Goal: Check status: Check status

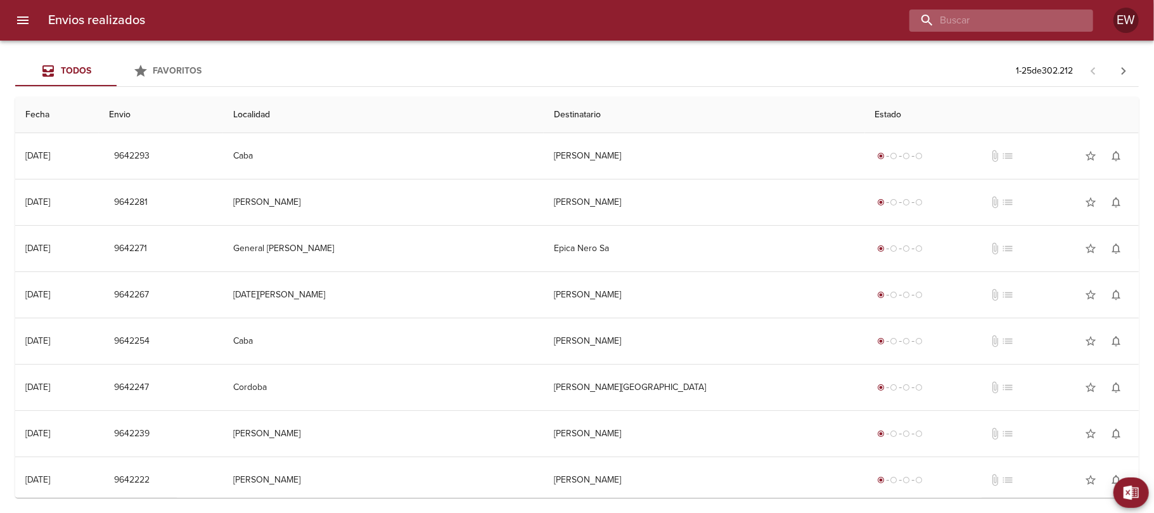
click at [1061, 19] on input "buscar" at bounding box center [990, 21] width 162 height 22
paste input "VICTORIAN S A"
type input "VICTORIAN S A"
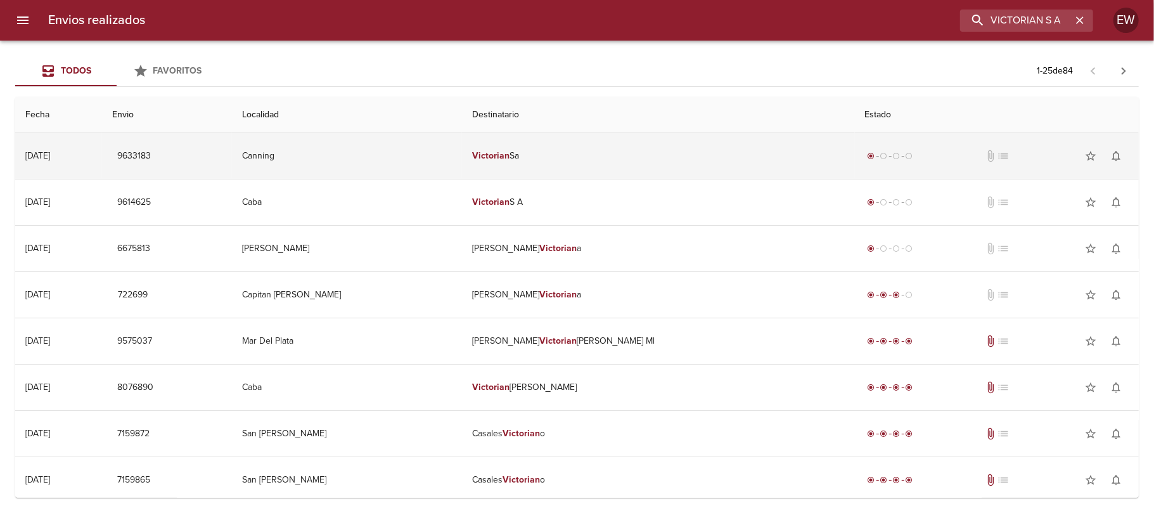
click at [449, 157] on td "Canning" at bounding box center [347, 156] width 230 height 46
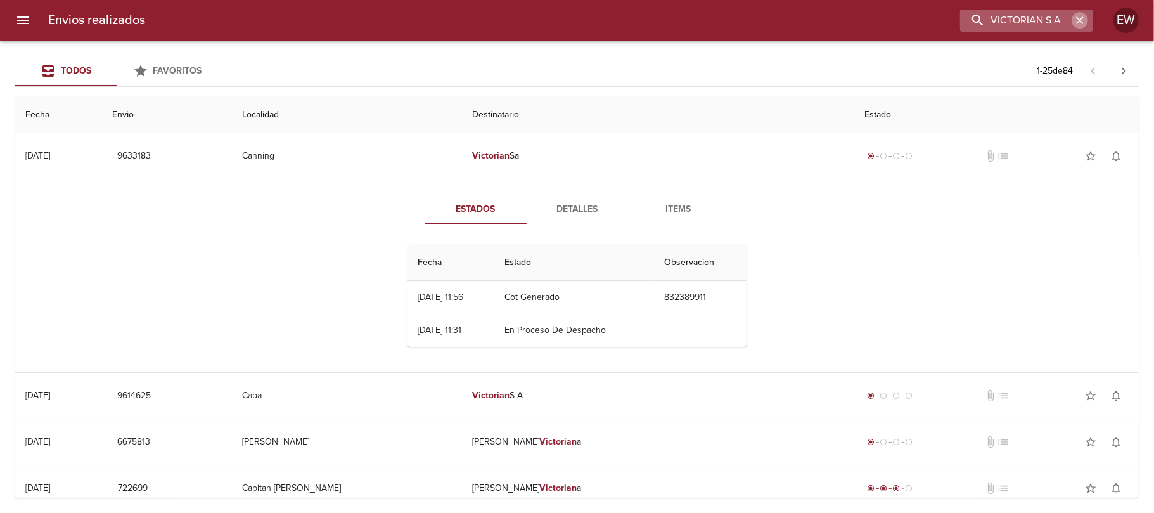
click at [1075, 21] on icon "button" at bounding box center [1079, 20] width 13 height 13
click at [1066, 21] on input "buscar" at bounding box center [990, 21] width 162 height 22
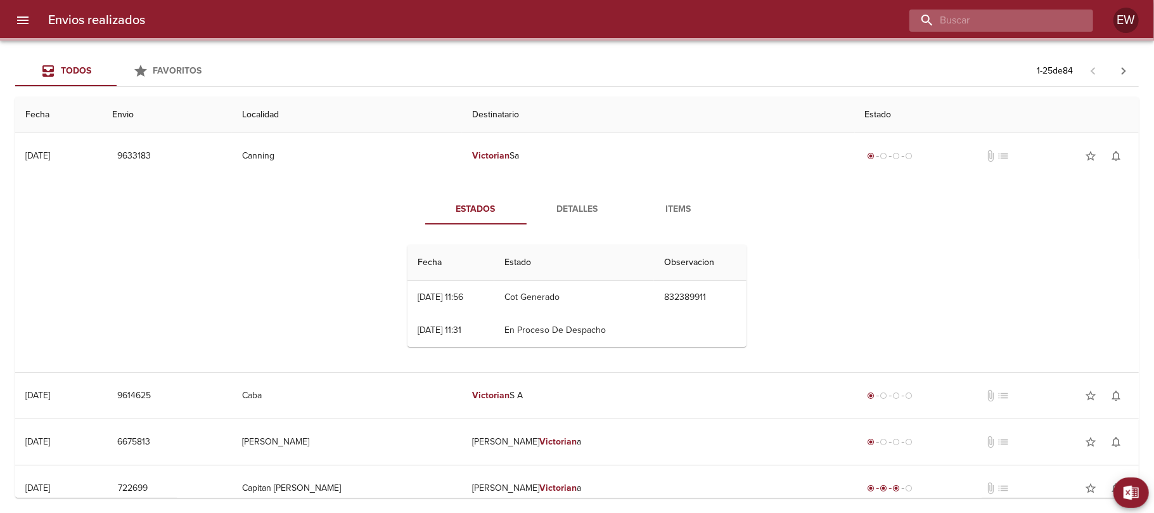
paste input "[PERSON_NAME]"
type input "[PERSON_NAME]"
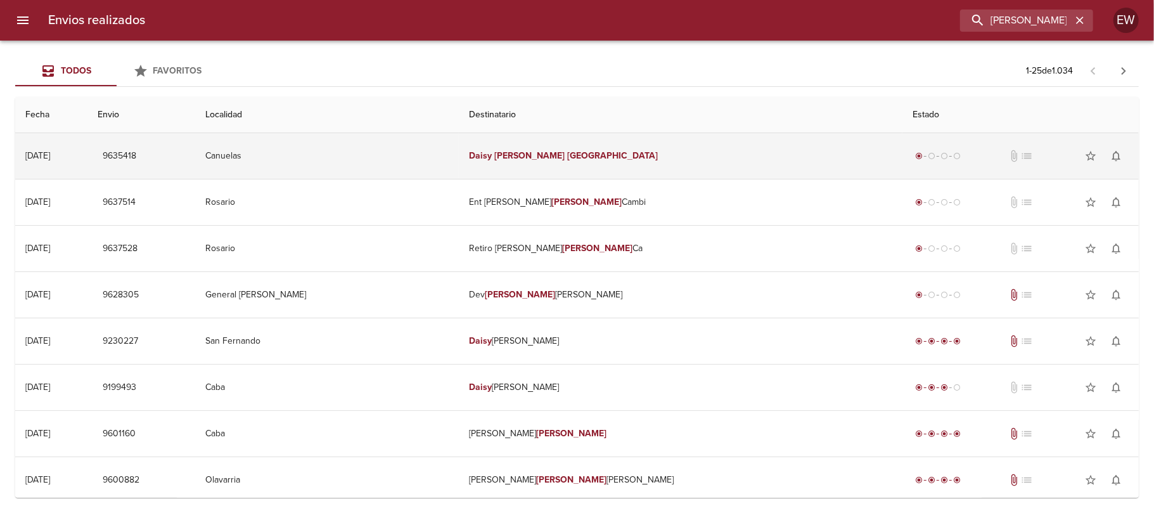
click at [571, 148] on td "[PERSON_NAME]" at bounding box center [680, 156] width 443 height 46
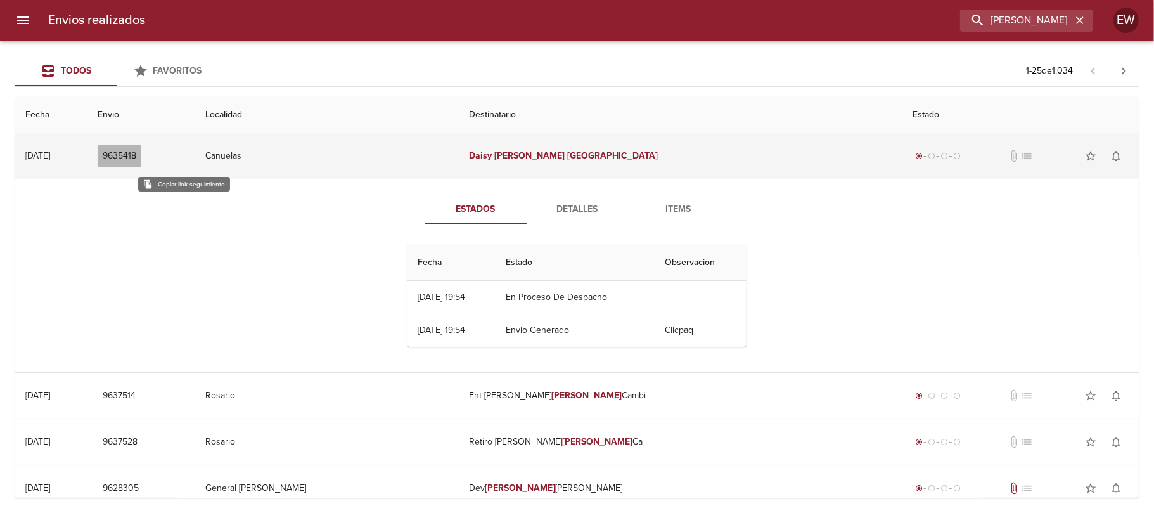
click at [136, 155] on span "9635418" at bounding box center [120, 156] width 34 height 16
click at [136, 156] on span "9635418" at bounding box center [120, 156] width 34 height 16
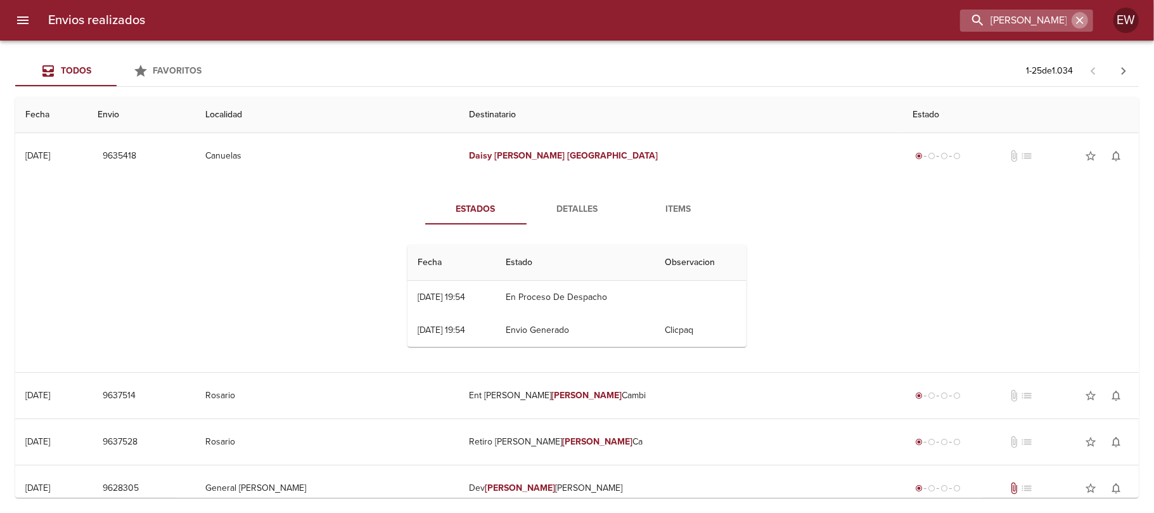
drag, startPoint x: 1076, startPoint y: 16, endPoint x: 1057, endPoint y: 19, distance: 19.2
click at [1077, 18] on icon "button" at bounding box center [1079, 20] width 13 height 13
click at [1023, 14] on input "buscar" at bounding box center [990, 21] width 162 height 22
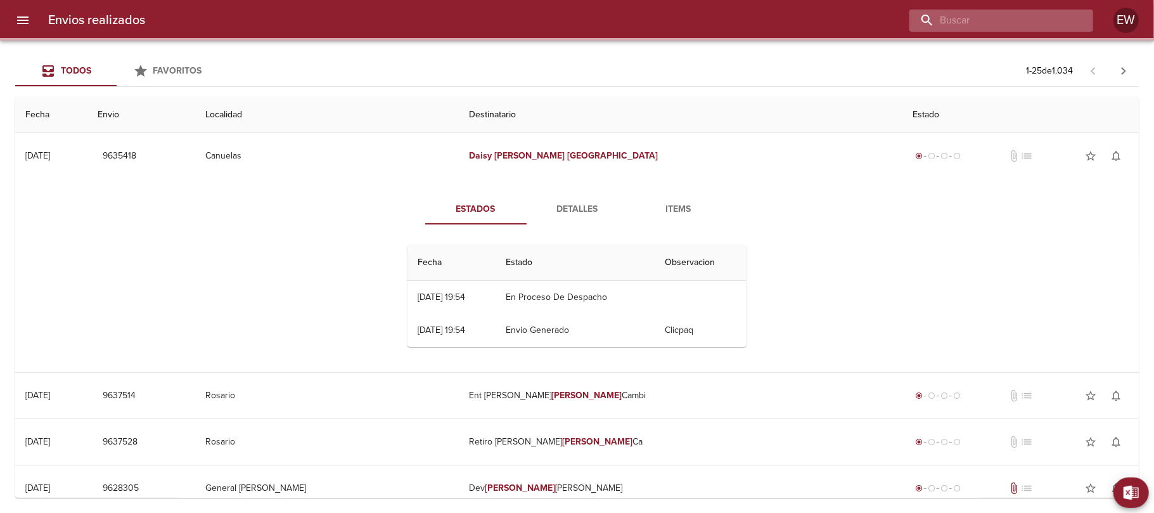
paste input "[PERSON_NAME]"
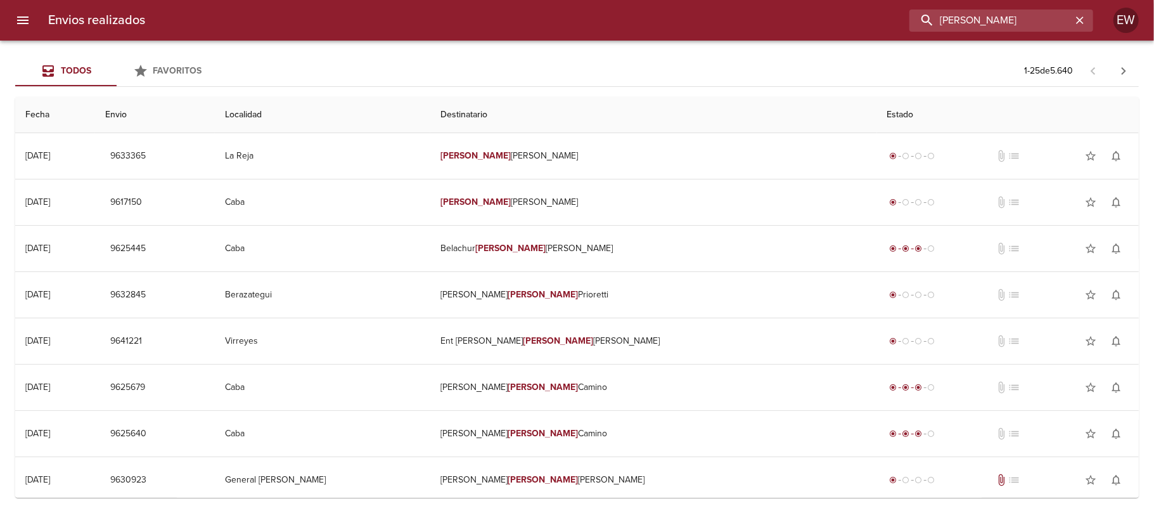
type input "[PERSON_NAME]"
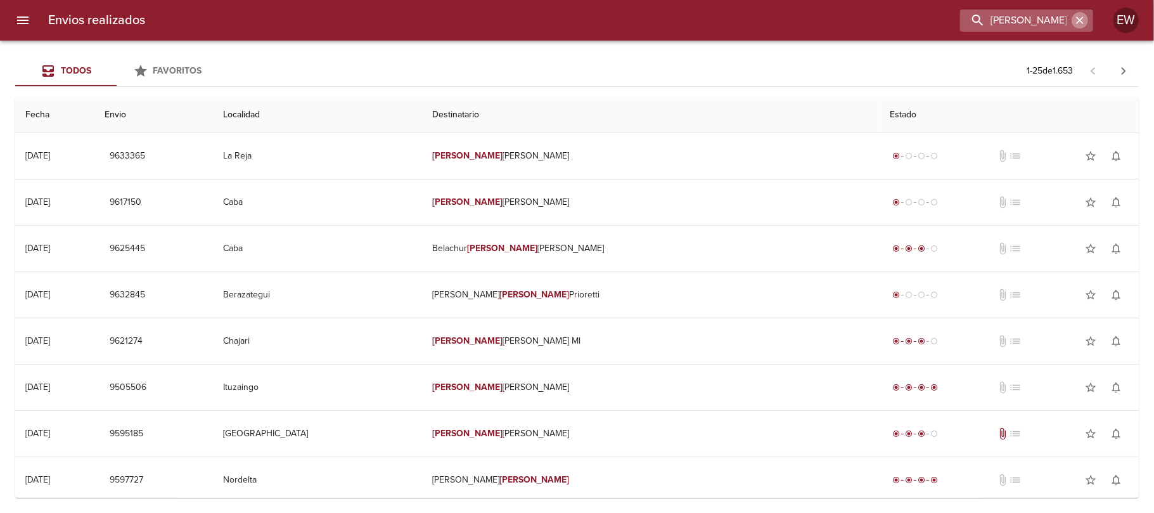
click at [1083, 20] on icon "button" at bounding box center [1079, 20] width 13 height 13
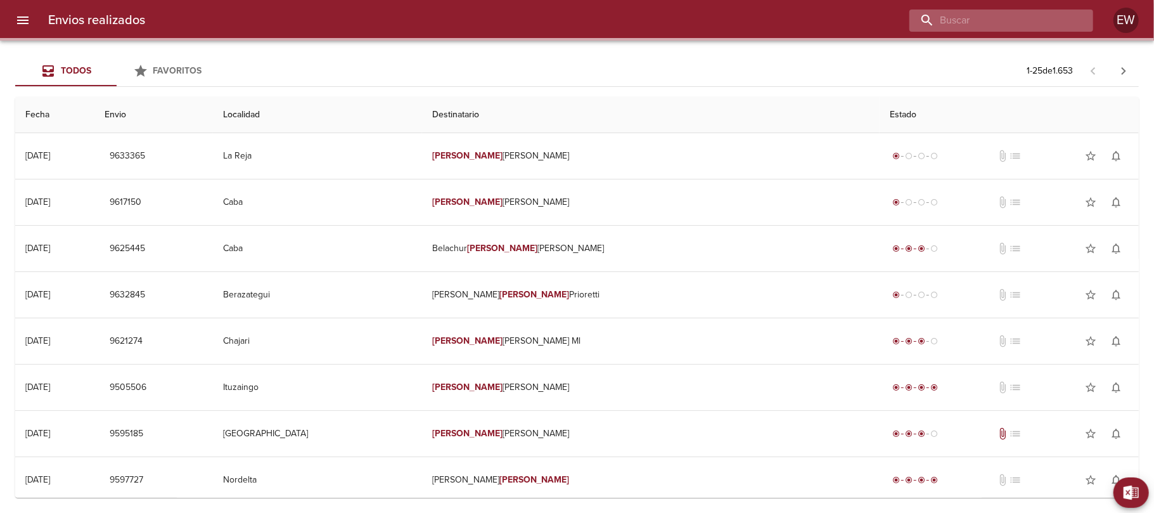
click at [1028, 18] on input "buscar" at bounding box center [990, 21] width 162 height 22
paste input "[PERSON_NAME]"
type input "[PERSON_NAME]"
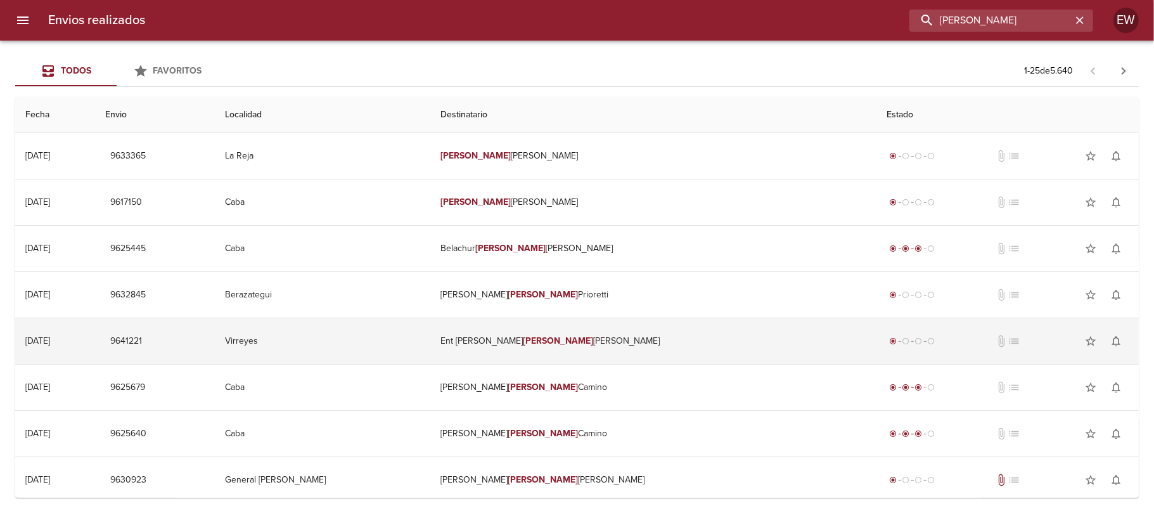
scroll to position [338, 0]
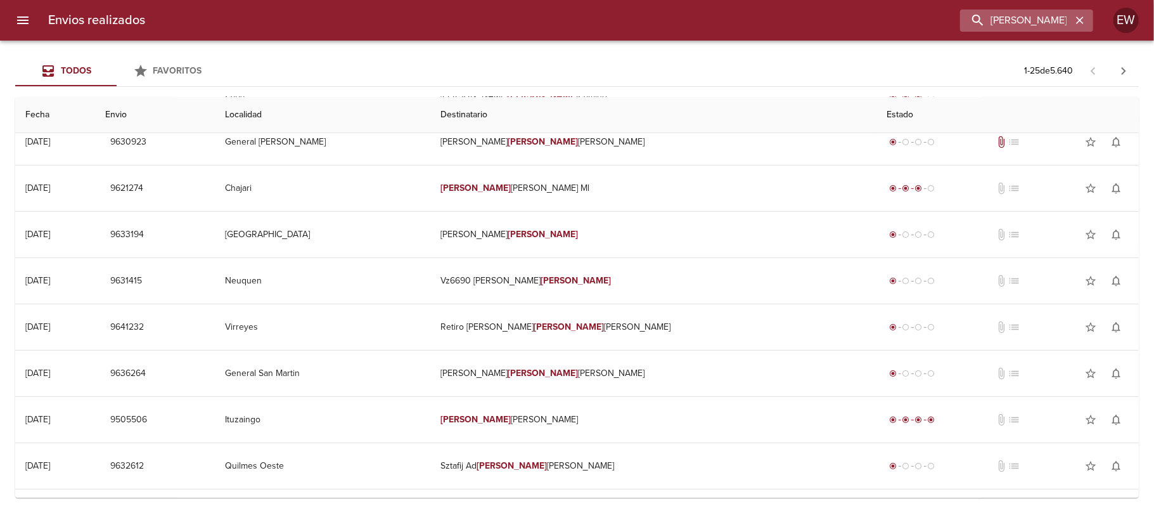
click at [1077, 16] on icon "button" at bounding box center [1080, 20] width 8 height 8
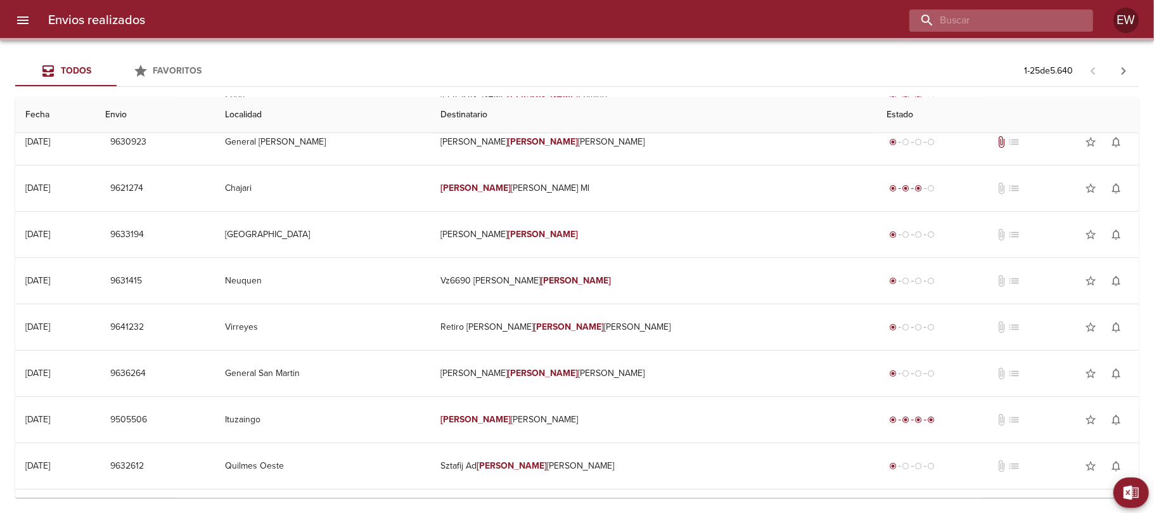
click at [1021, 16] on input "buscar" at bounding box center [990, 21] width 162 height 22
paste input "00272785"
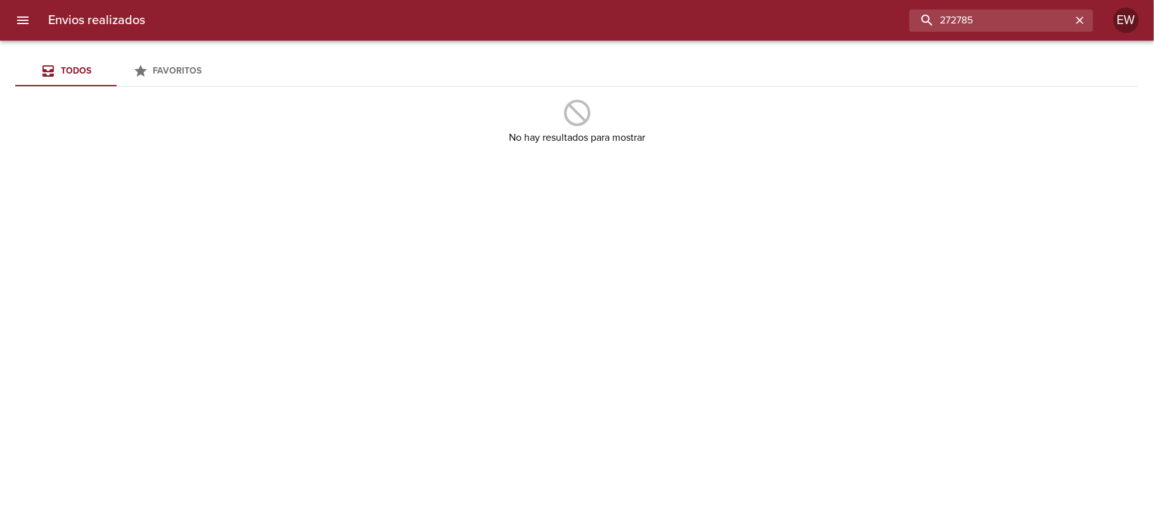
type input "272785"
click at [1074, 20] on icon "button" at bounding box center [1079, 20] width 13 height 13
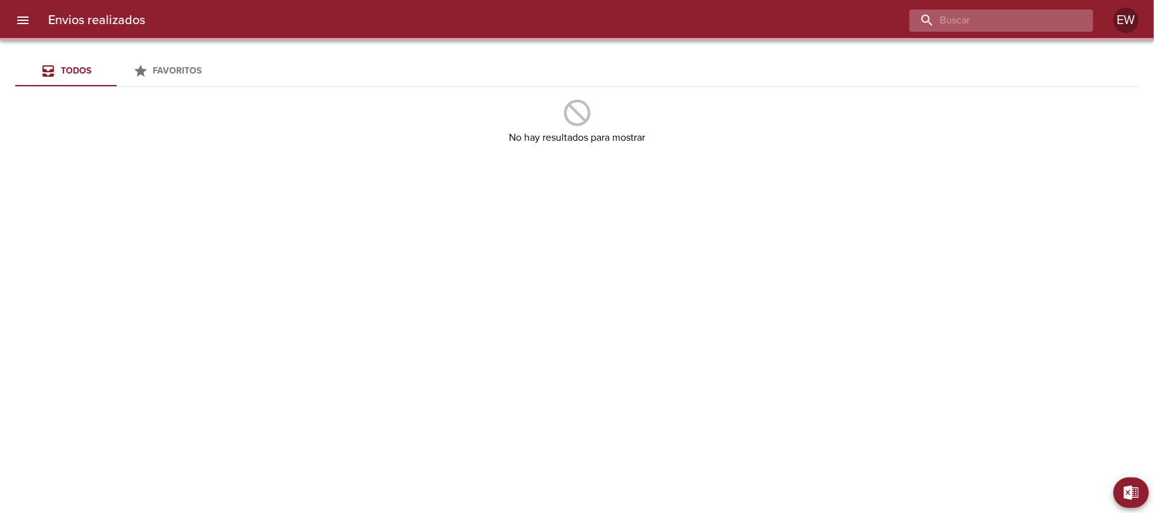
click at [1017, 23] on input "buscar" at bounding box center [990, 21] width 162 height 22
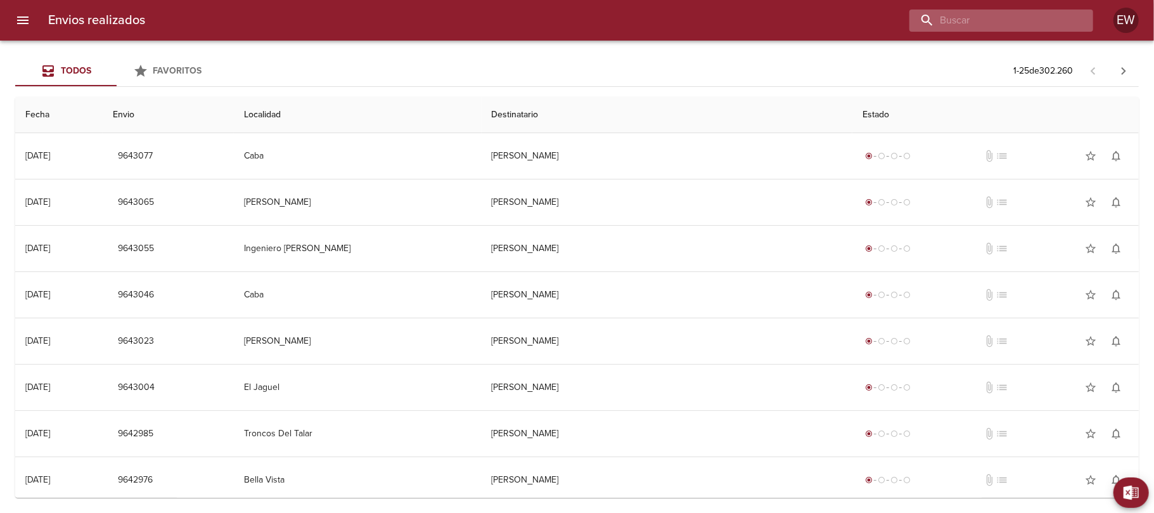
click at [997, 27] on input "buscar" at bounding box center [990, 21] width 162 height 22
paste input "[PERSON_NAME]"
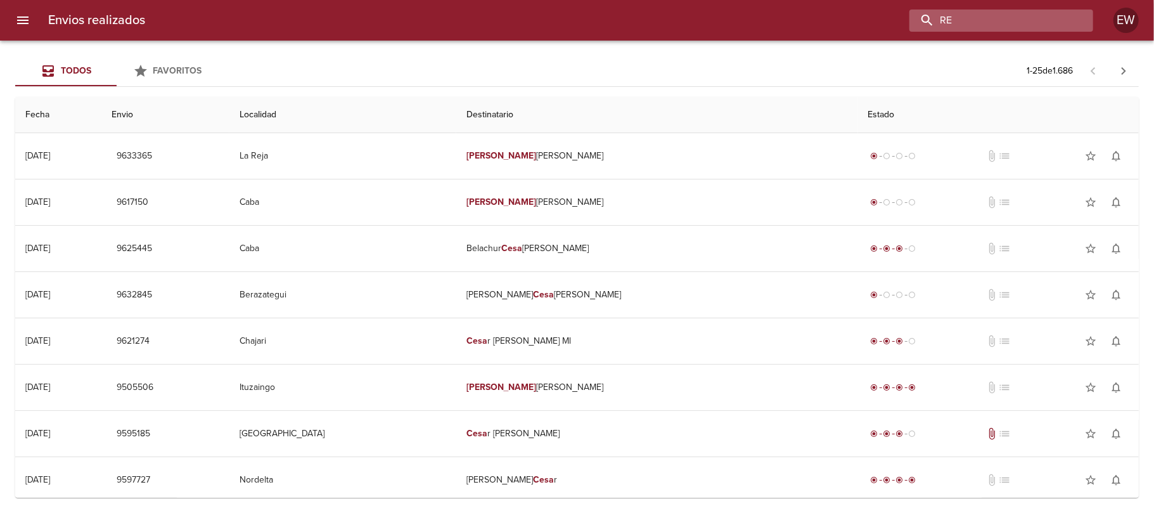
type input "R"
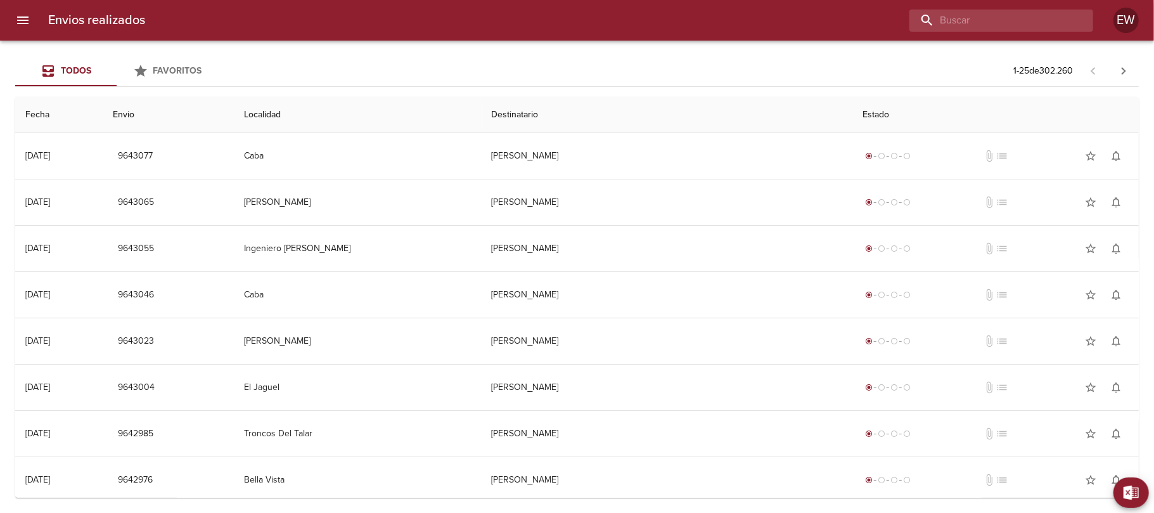
paste input "[PERSON_NAME]"
type input "[PERSON_NAME]"
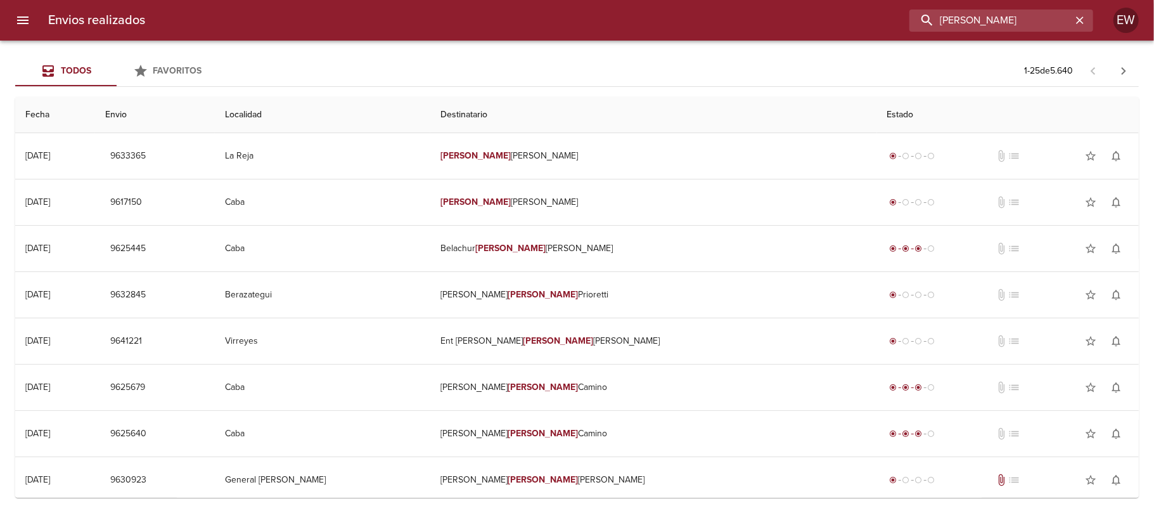
drag, startPoint x: 1057, startPoint y: 18, endPoint x: 906, endPoint y: 16, distance: 151.4
click at [906, 16] on div "[PERSON_NAME]" at bounding box center [624, 21] width 938 height 22
click at [973, 18] on input "buscar" at bounding box center [990, 21] width 162 height 22
paste input "[PERSON_NAME]"
type input "R"
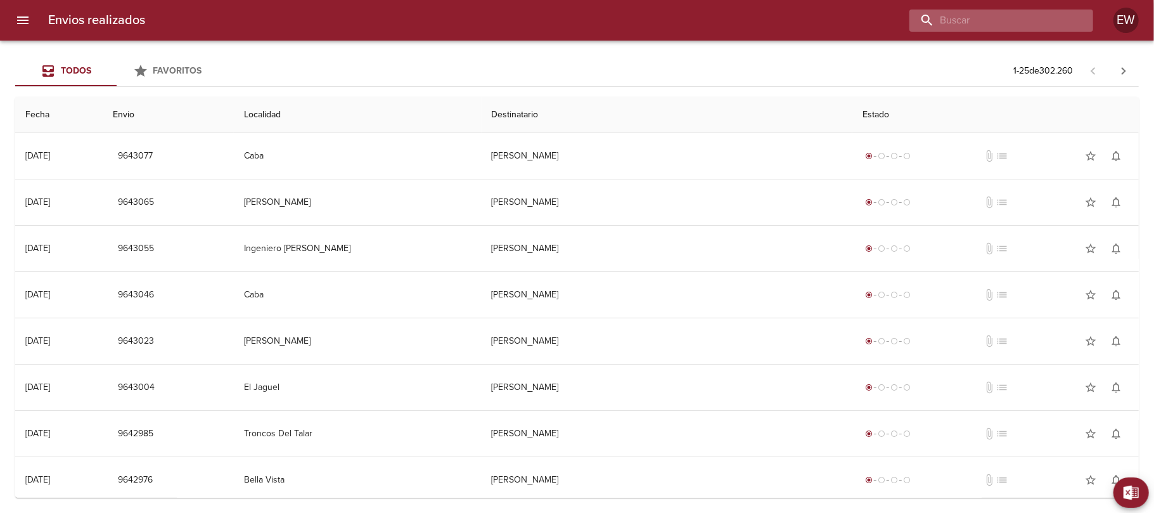
click at [1014, 19] on input "buscar" at bounding box center [990, 21] width 162 height 22
paste input "[PERSON_NAME] [PERSON_NAME]"
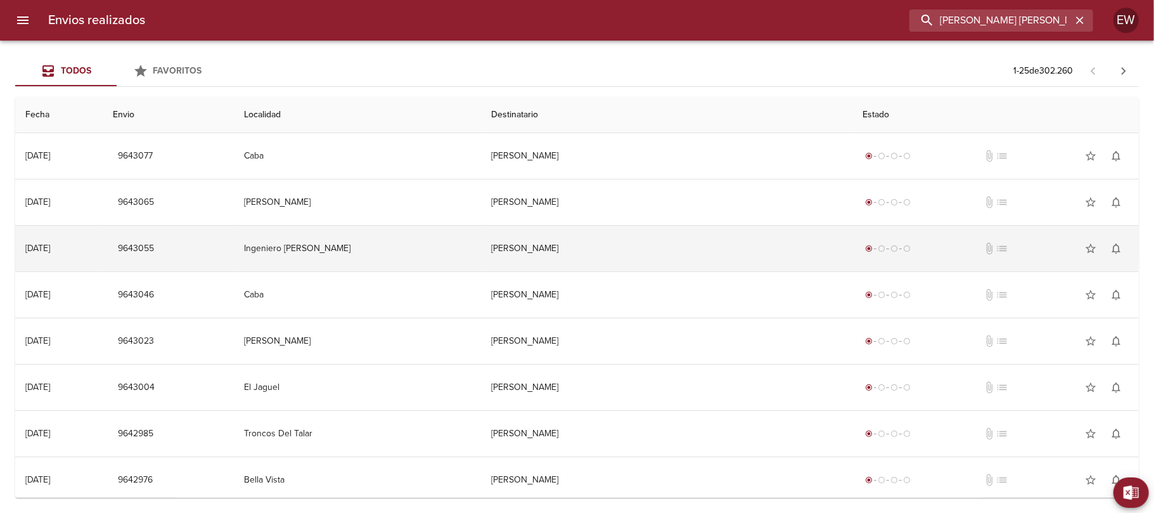
scroll to position [0, 10]
type input "[PERSON_NAME] [PERSON_NAME]"
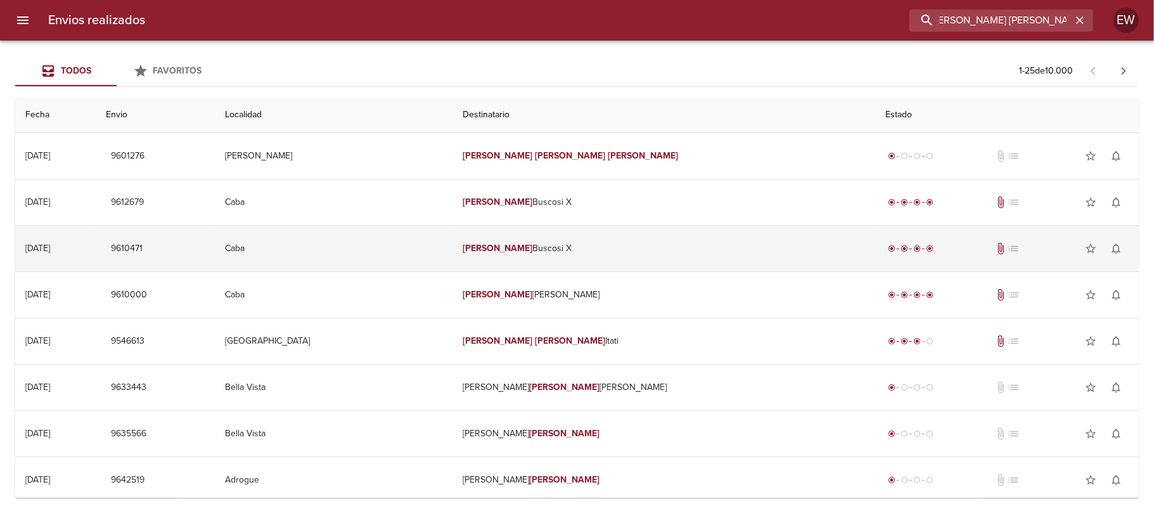
scroll to position [0, 0]
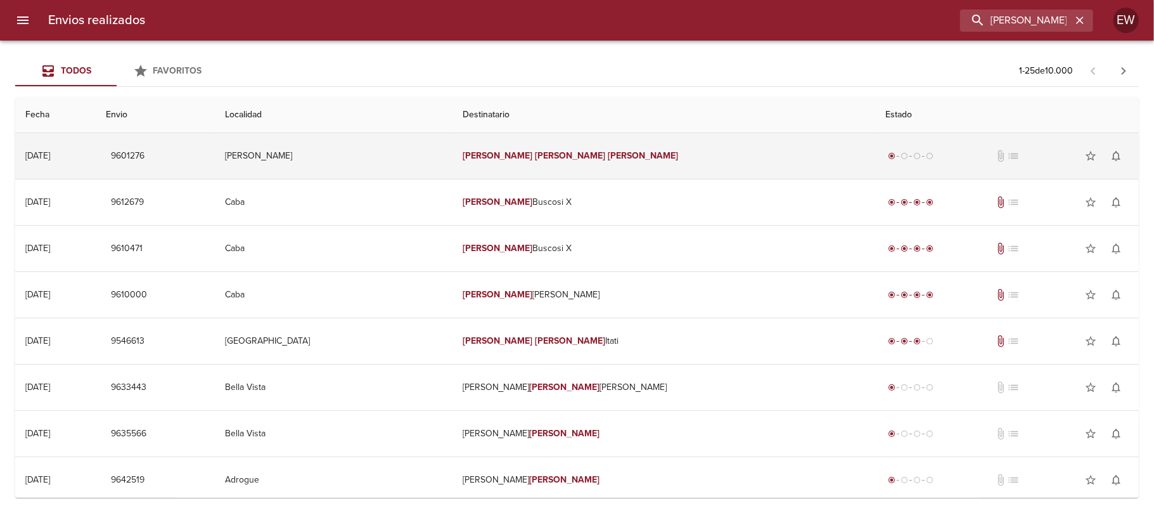
click at [603, 150] on td "[PERSON_NAME] [PERSON_NAME]" at bounding box center [663, 156] width 423 height 46
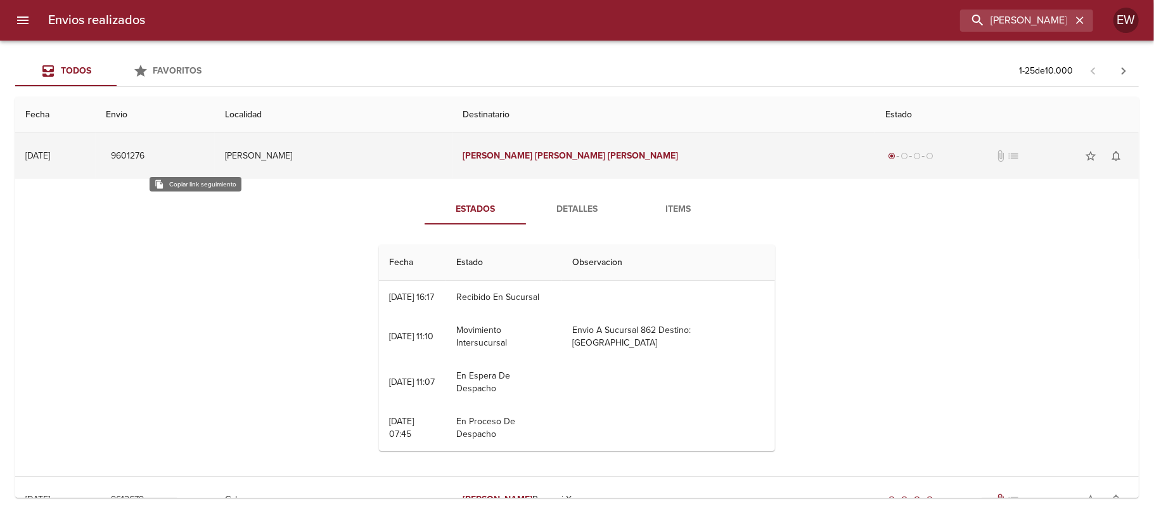
click at [144, 156] on span "9601276" at bounding box center [128, 156] width 34 height 16
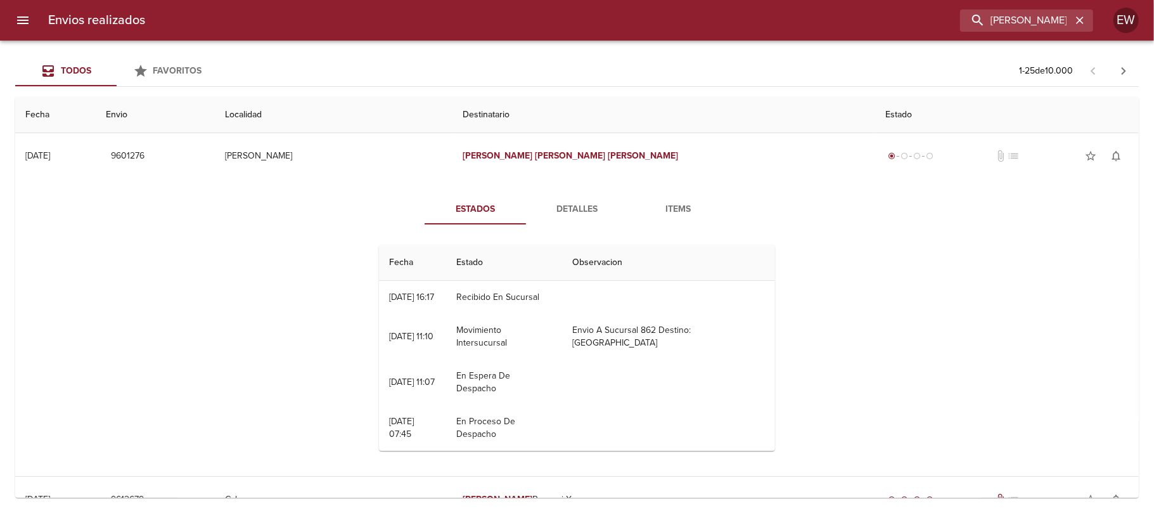
click at [563, 207] on span "Detalles" at bounding box center [576, 209] width 86 height 16
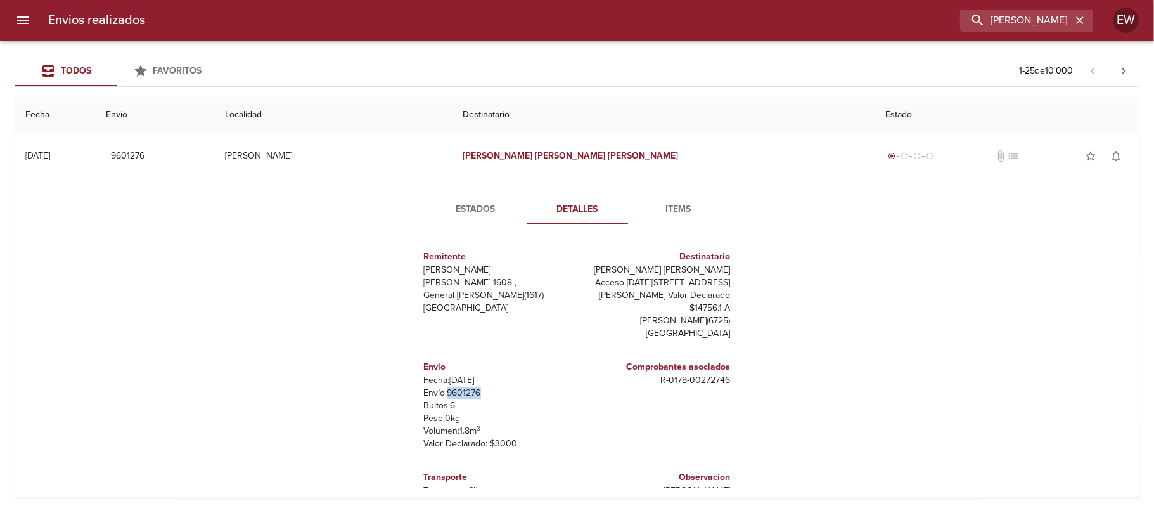
drag, startPoint x: 477, startPoint y: 391, endPoint x: 437, endPoint y: 394, distance: 40.0
click at [437, 394] on p "Envío: 9601276" at bounding box center [498, 392] width 148 height 13
copy p "9601276"
click at [461, 228] on div "Estados Detalles Items Remitente [PERSON_NAME] [PERSON_NAME] 1608 , General [PE…" at bounding box center [576, 341] width 367 height 294
click at [462, 207] on span "Estados" at bounding box center [476, 209] width 86 height 16
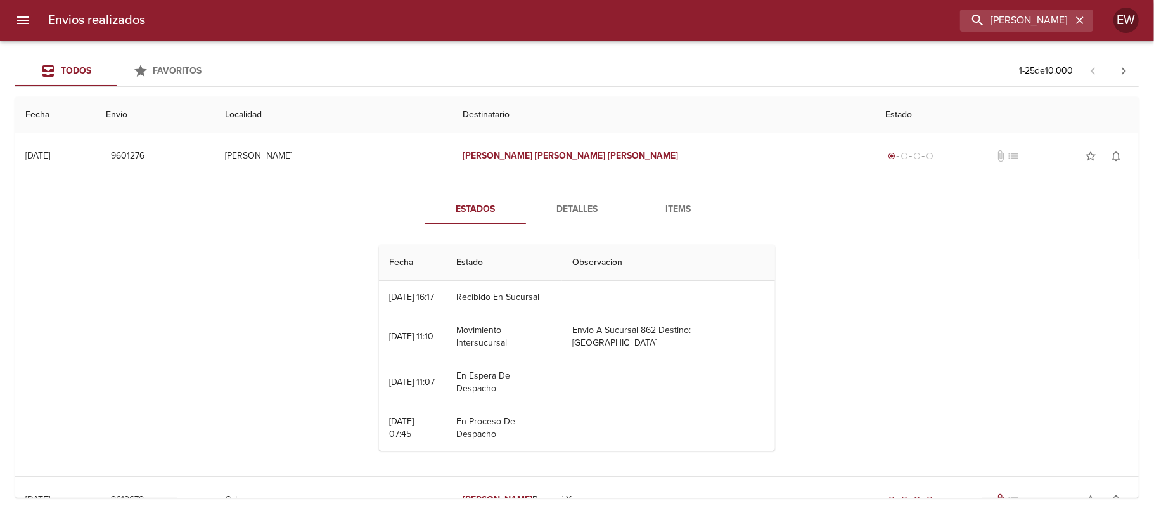
click at [564, 214] on span "Detalles" at bounding box center [576, 209] width 86 height 16
